Goal: Navigation & Orientation: Find specific page/section

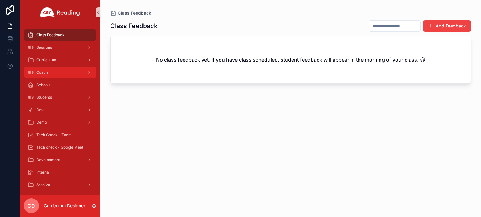
click at [65, 71] on div "Coach" at bounding box center [60, 73] width 65 height 10
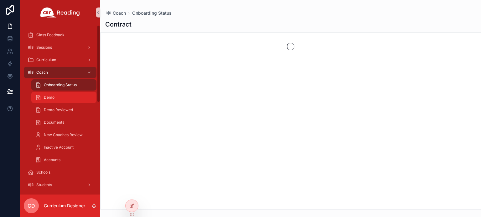
click at [53, 98] on span "Demo" at bounding box center [49, 97] width 11 height 5
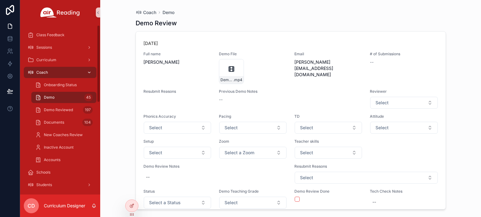
drag, startPoint x: 53, startPoint y: 72, endPoint x: 58, endPoint y: 75, distance: 6.2
click at [53, 72] on div "Coach" at bounding box center [60, 73] width 65 height 10
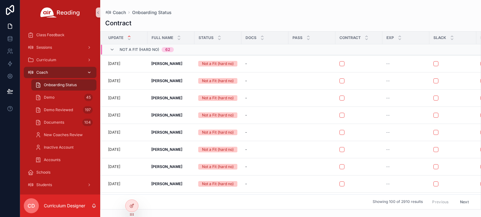
click at [90, 72] on icon "scrollable content" at bounding box center [89, 72] width 4 height 4
click at [60, 59] on div "Curriculum" at bounding box center [60, 60] width 65 height 10
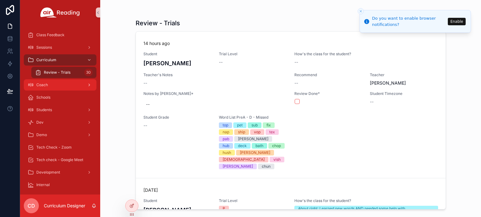
click at [88, 85] on icon "scrollable content" at bounding box center [89, 85] width 4 height 4
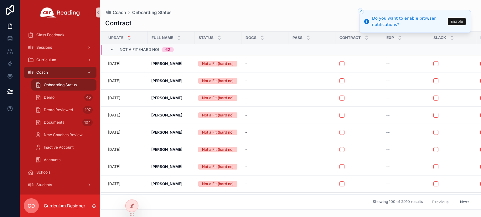
click at [52, 205] on p "Curriculum Designer" at bounding box center [64, 206] width 41 height 6
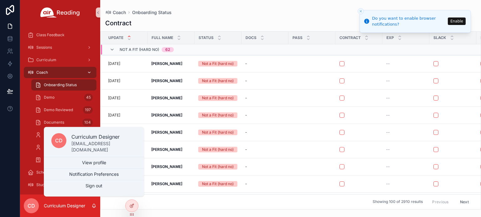
click at [361, 8] on button "Close toast" at bounding box center [360, 11] width 6 height 6
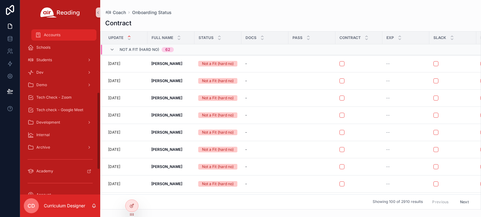
scroll to position [201, 0]
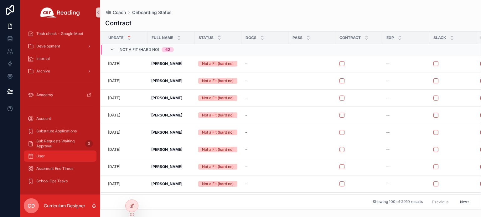
click at [44, 156] on span "User" at bounding box center [40, 156] width 8 height 5
